Goal: Task Accomplishment & Management: Complete application form

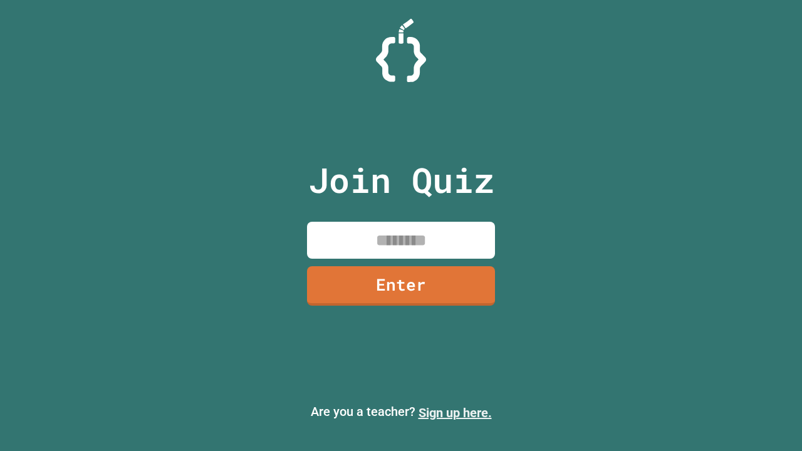
click at [455, 413] on link "Sign up here." at bounding box center [455, 412] width 73 height 15
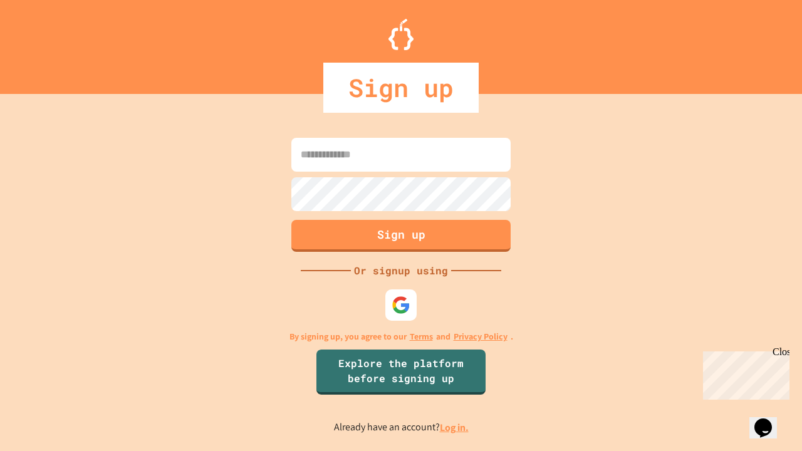
click at [455, 427] on link "Log in." at bounding box center [454, 427] width 29 height 13
